Goal: Task Accomplishment & Management: Manage account settings

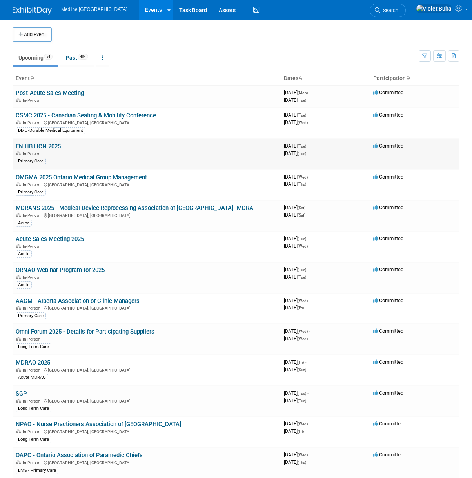
click at [44, 148] on link "FNIHB HCN 2025" at bounding box center [38, 146] width 45 height 7
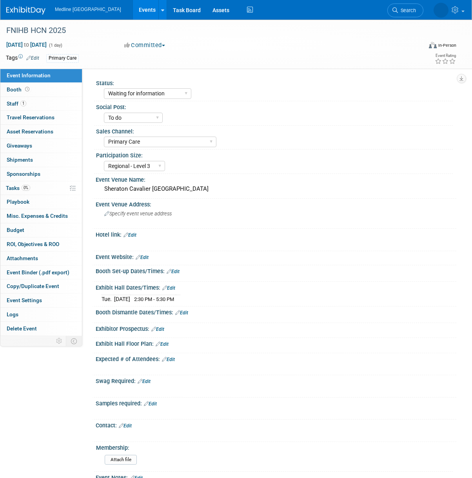
select select "Waiting for information"
select select "To do"
select select "Primary Care"
select select "Regional - Level 3"
